Goal: Communication & Community: Answer question/provide support

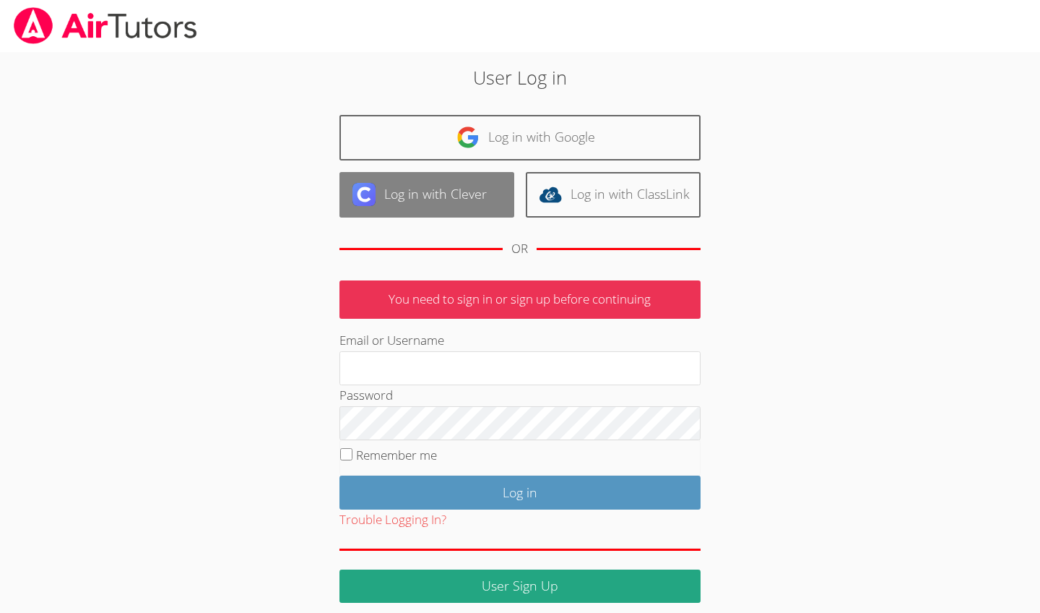
click at [473, 194] on link "Log in with Clever" at bounding box center [427, 195] width 175 height 46
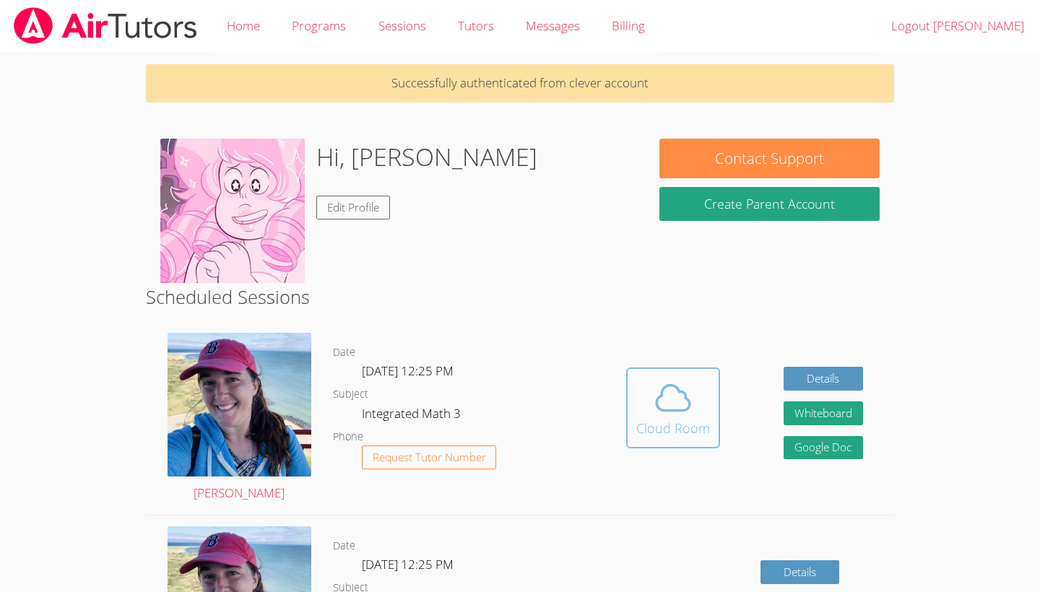
click at [671, 407] on icon at bounding box center [673, 398] width 40 height 40
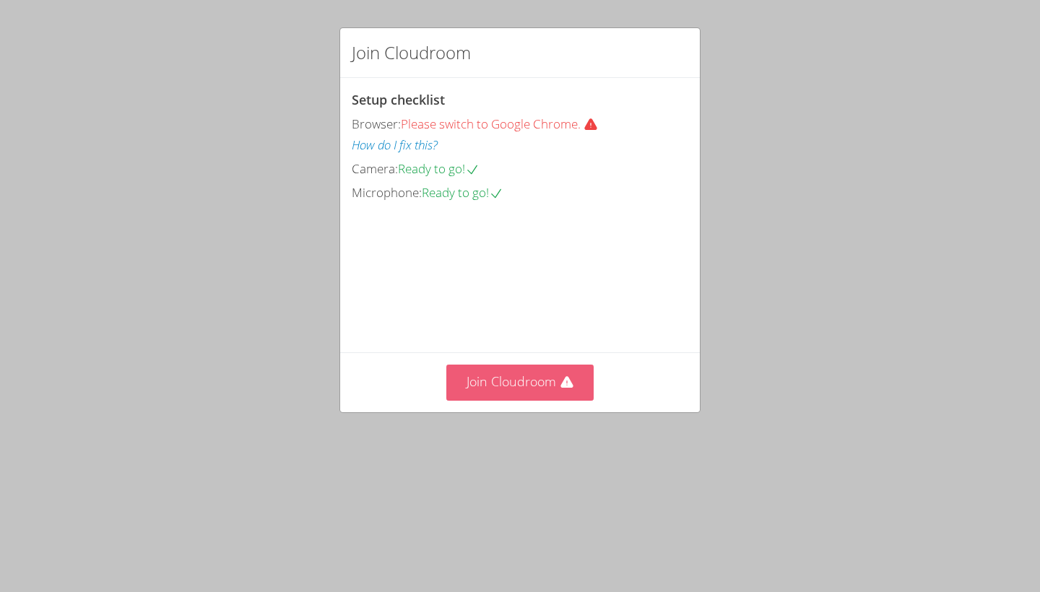
click at [523, 400] on button "Join Cloudroom" at bounding box center [521, 382] width 148 height 35
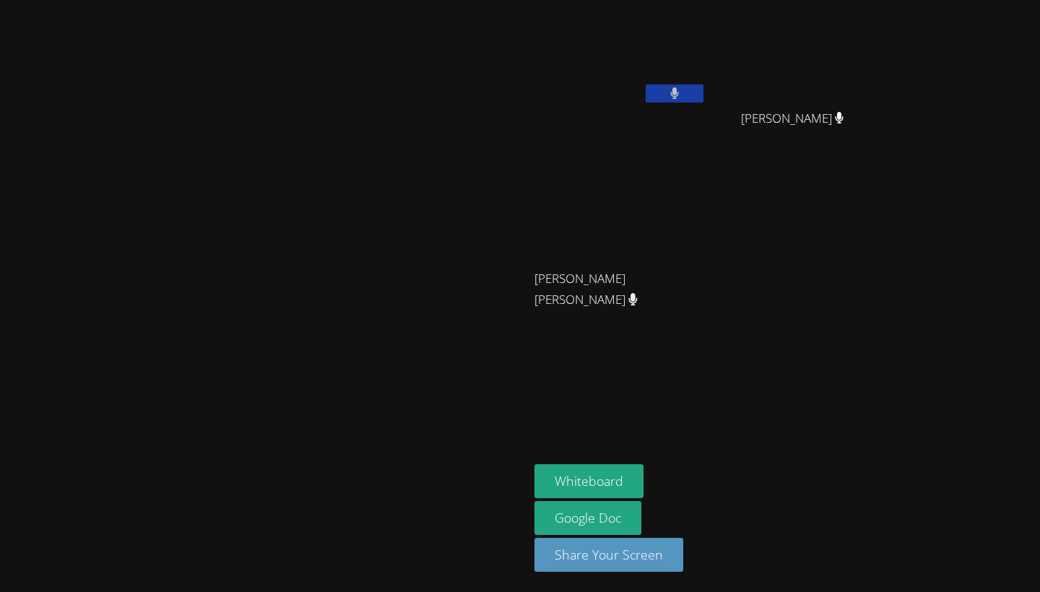
click at [704, 94] on button at bounding box center [675, 94] width 58 height 18
click at [704, 92] on button at bounding box center [675, 94] width 58 height 18
click at [704, 90] on button at bounding box center [675, 94] width 58 height 18
click at [682, 91] on icon at bounding box center [674, 93] width 15 height 12
click at [704, 97] on button at bounding box center [675, 94] width 58 height 18
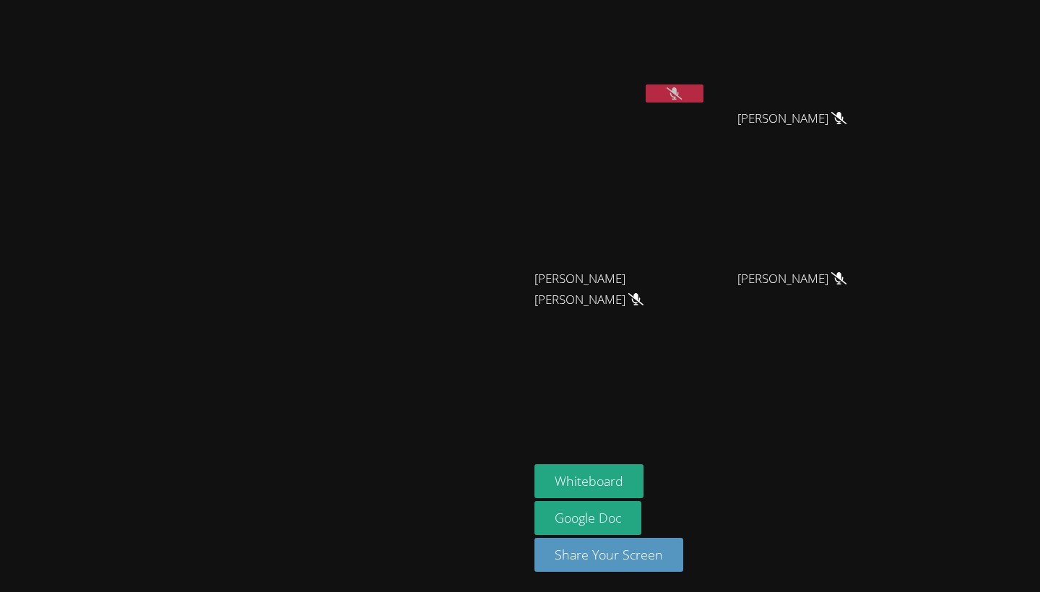
click at [704, 88] on button at bounding box center [675, 94] width 58 height 18
click at [682, 93] on icon at bounding box center [674, 93] width 15 height 12
click at [680, 93] on icon at bounding box center [675, 93] width 9 height 12
click at [682, 90] on icon at bounding box center [674, 93] width 15 height 12
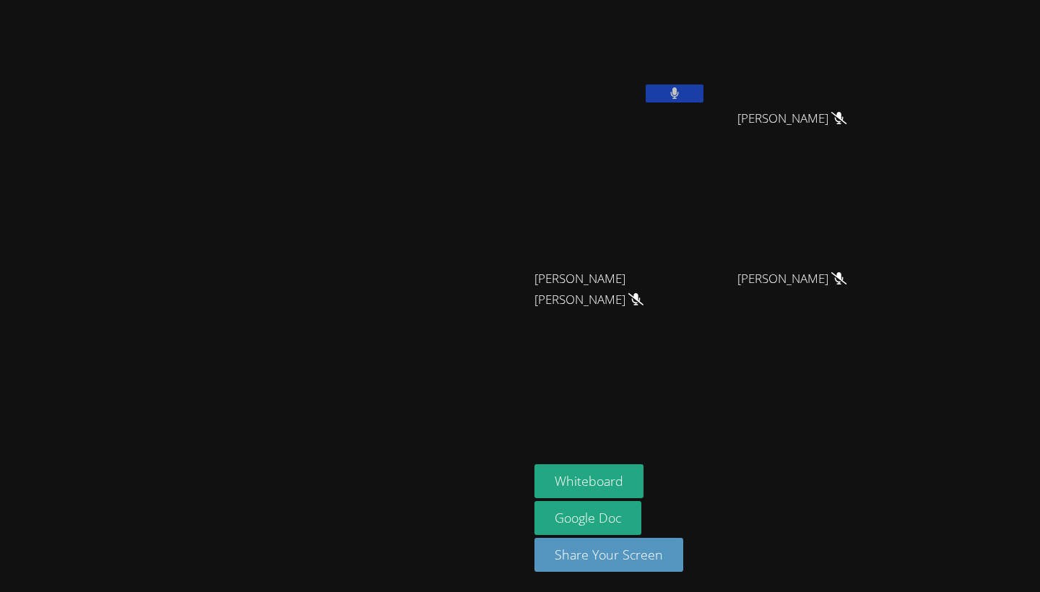
click at [704, 90] on button at bounding box center [675, 94] width 58 height 18
click at [704, 88] on button at bounding box center [675, 94] width 58 height 18
click at [704, 95] on button at bounding box center [675, 94] width 58 height 18
click at [682, 95] on icon at bounding box center [674, 93] width 15 height 12
click at [704, 95] on button at bounding box center [675, 94] width 58 height 18
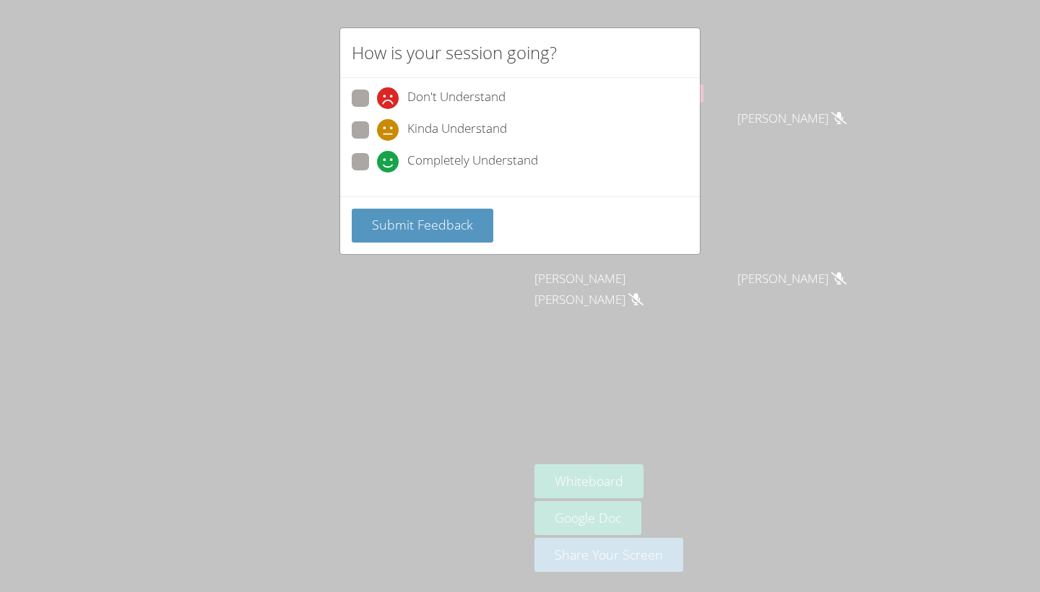
click at [377, 141] on span at bounding box center [377, 141] width 0 height 0
click at [377, 132] on input "Kinda Understand" at bounding box center [383, 127] width 12 height 12
radio input "true"
click at [387, 217] on span "Submit Feedback" at bounding box center [422, 224] width 101 height 17
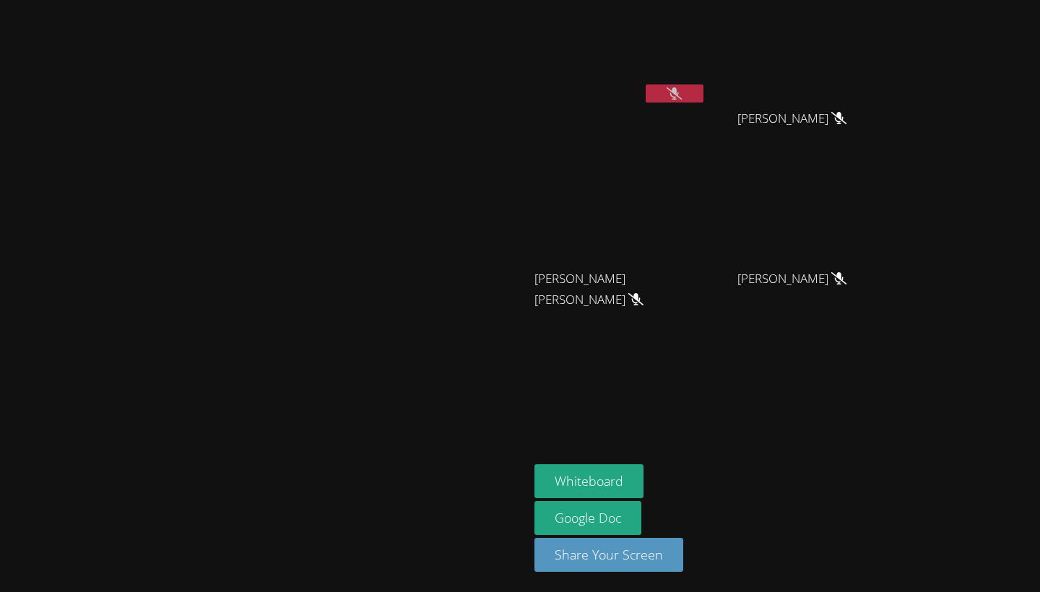
click at [704, 91] on button at bounding box center [675, 94] width 58 height 18
click at [704, 90] on button at bounding box center [675, 94] width 58 height 18
click at [704, 100] on button at bounding box center [675, 94] width 58 height 18
click at [680, 87] on icon at bounding box center [675, 93] width 9 height 12
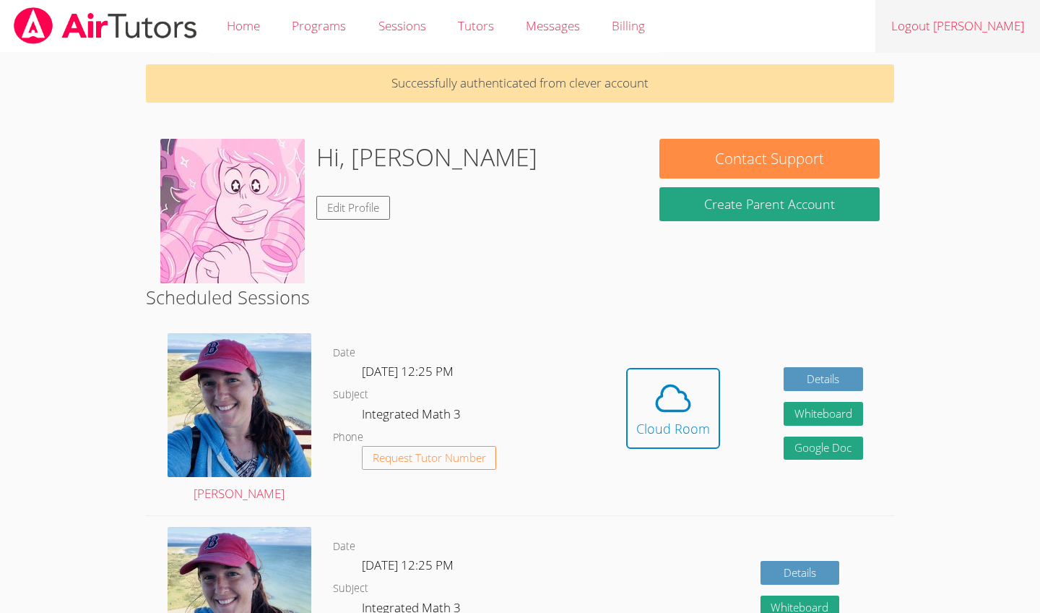
click at [983, 26] on link "Logout Isabella" at bounding box center [958, 26] width 165 height 53
